Goal: Information Seeking & Learning: Learn about a topic

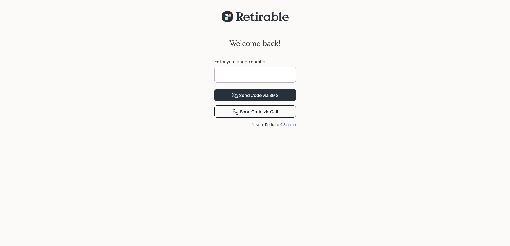
click at [247, 73] on input at bounding box center [254, 75] width 81 height 16
type input "**********"
click at [250, 99] on div "Send Code via SMS" at bounding box center [255, 95] width 47 height 6
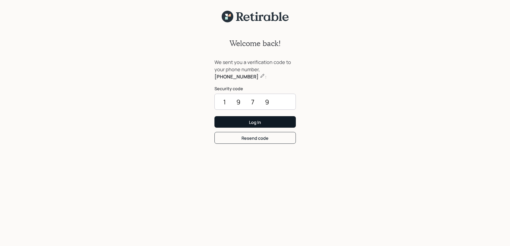
type input "1979"
click at [268, 120] on button "Log In" at bounding box center [254, 122] width 81 height 12
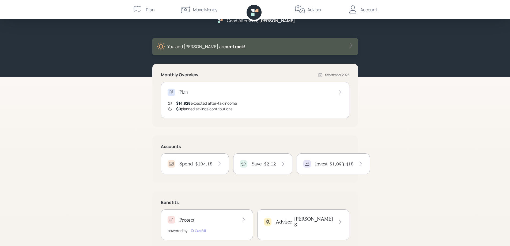
scroll to position [23, 0]
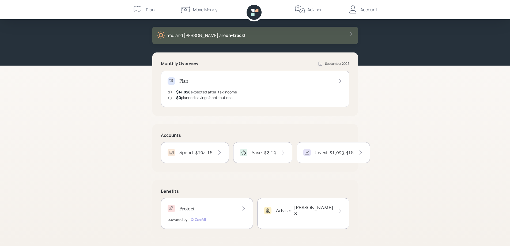
click at [358, 152] on icon at bounding box center [360, 152] width 5 height 5
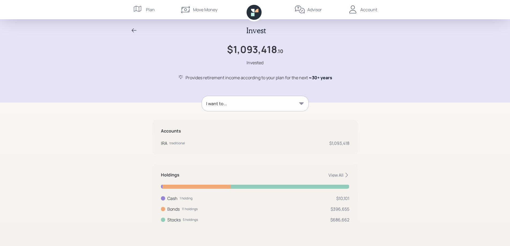
scroll to position [2, 0]
click at [134, 31] on icon at bounding box center [134, 30] width 6 height 6
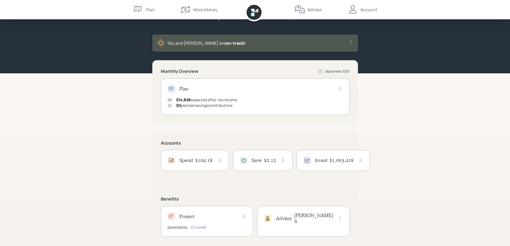
scroll to position [23, 0]
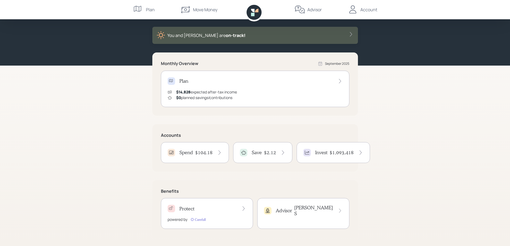
click at [338, 81] on icon at bounding box center [339, 80] width 5 height 5
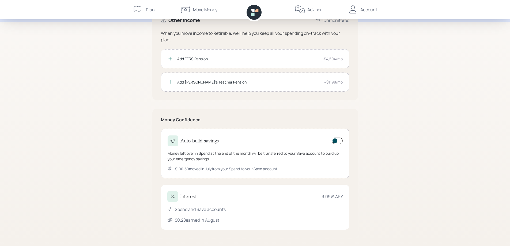
scroll to position [64, 0]
click at [335, 141] on span at bounding box center [337, 140] width 11 height 6
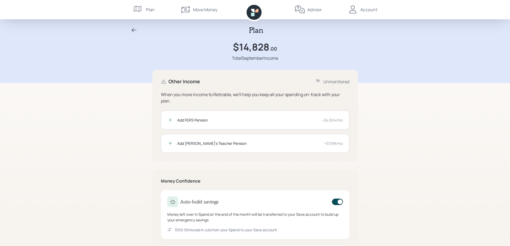
scroll to position [0, 0]
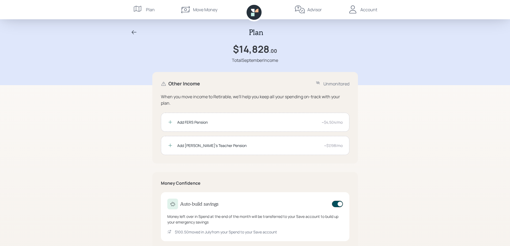
click at [134, 32] on icon at bounding box center [134, 32] width 5 height 4
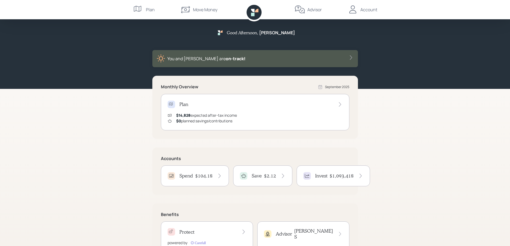
click at [145, 9] on div "Plan" at bounding box center [144, 9] width 22 height 19
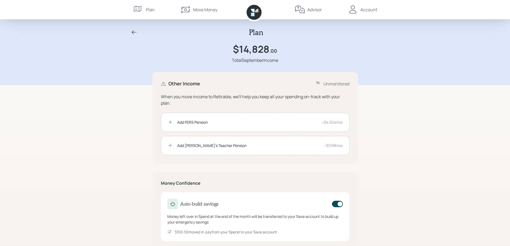
click at [210, 8] on div "Move Money" at bounding box center [205, 9] width 24 height 6
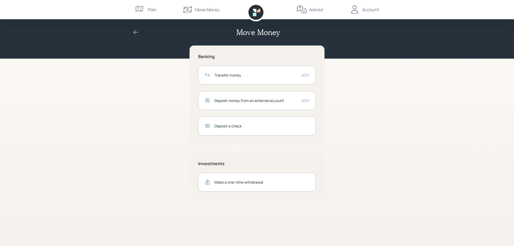
click at [154, 10] on div "Plan" at bounding box center [152, 9] width 9 height 6
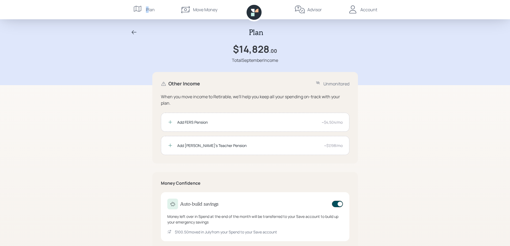
click at [147, 10] on div "Plan" at bounding box center [150, 9] width 9 height 6
click at [150, 10] on div "Plan" at bounding box center [150, 9] width 9 height 6
click at [133, 31] on icon at bounding box center [134, 32] width 5 height 4
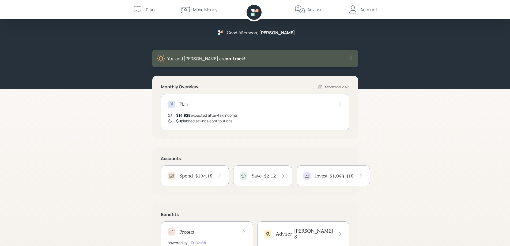
click at [367, 11] on div "Account" at bounding box center [368, 9] width 17 height 6
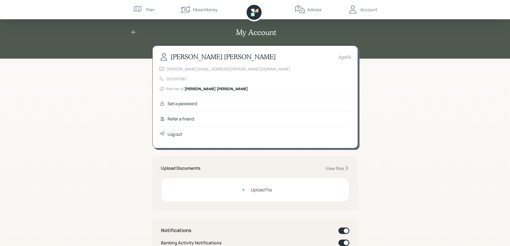
click at [315, 9] on div "Advisor" at bounding box center [314, 9] width 14 height 6
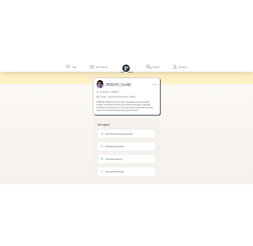
scroll to position [16, 0]
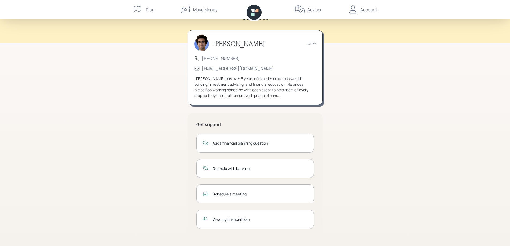
click at [244, 219] on div "View my financial plan" at bounding box center [260, 220] width 95 height 6
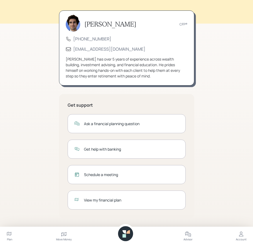
scroll to position [0, 0]
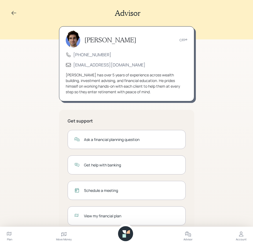
click at [15, 13] on icon at bounding box center [14, 13] width 6 height 6
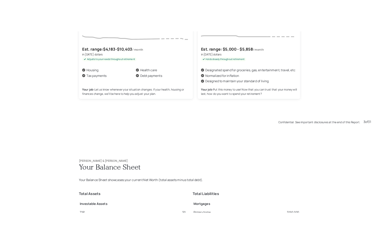
scroll to position [492, 0]
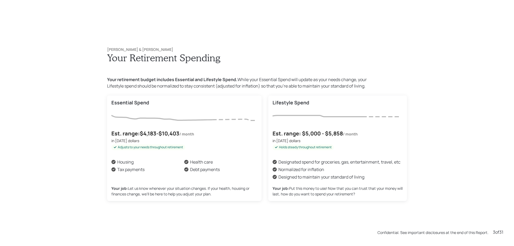
click at [75, 126] on div "Kevin & Tammy Rappold Your Retirement Spending Your retirement budget includes …" at bounding box center [257, 123] width 514 height 246
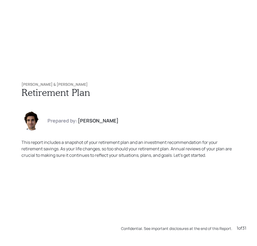
scroll to position [0, 0]
